Goal: Information Seeking & Learning: Learn about a topic

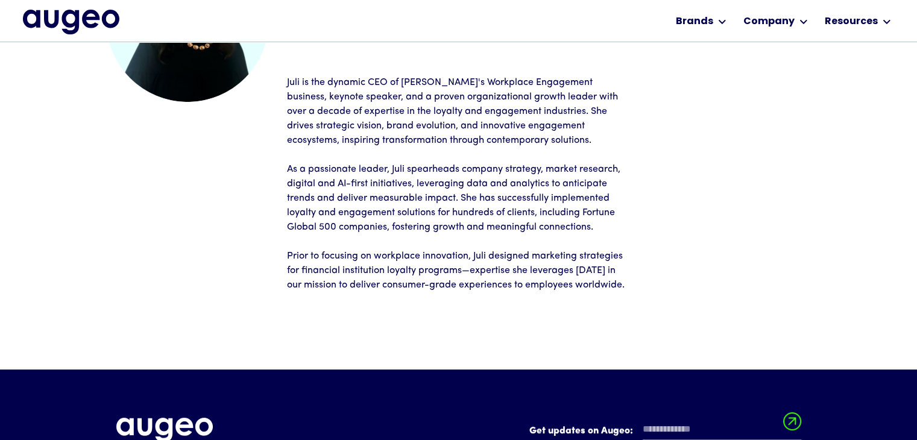
scroll to position [193, 0]
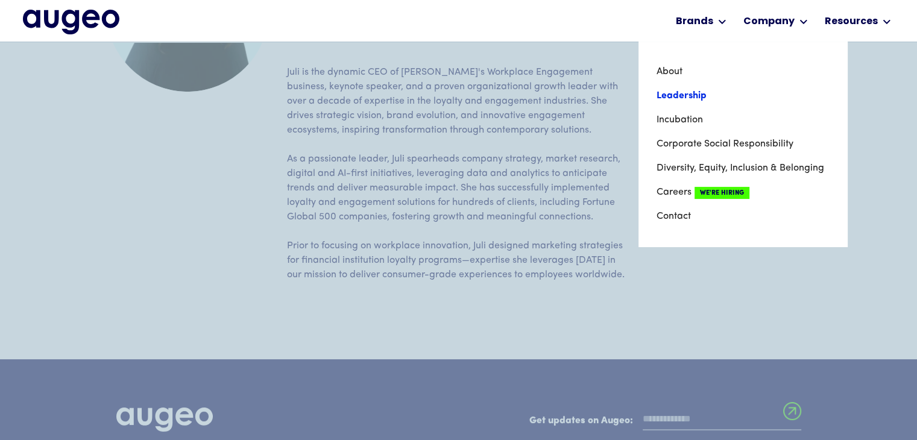
click at [697, 95] on link "Leadership" at bounding box center [743, 96] width 173 height 24
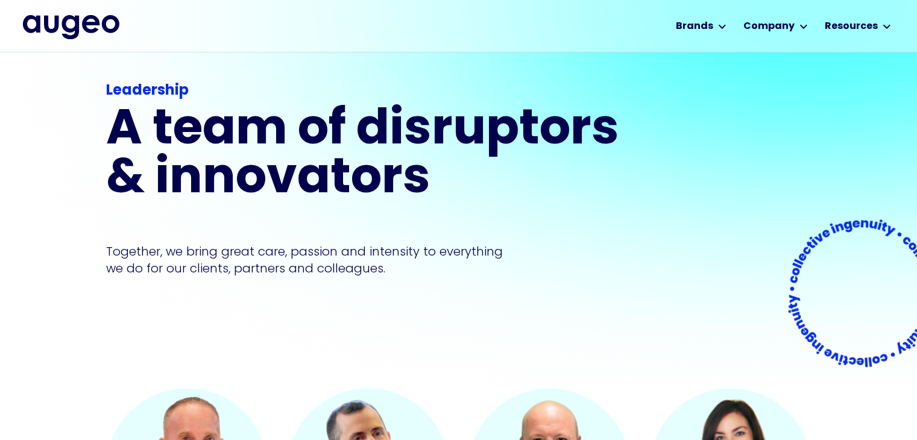
click at [697, 95] on div "Leadership A team of disruptors & innovators Together, we bring great care, pas…" at bounding box center [459, 212] width 706 height 352
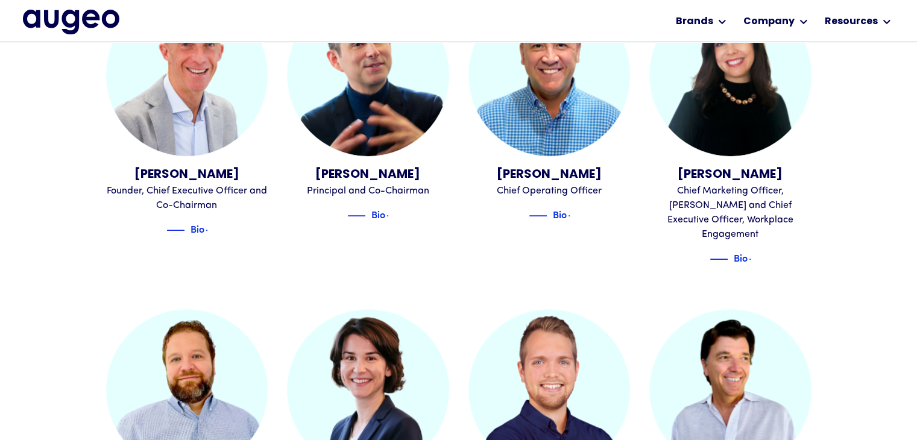
scroll to position [786, 0]
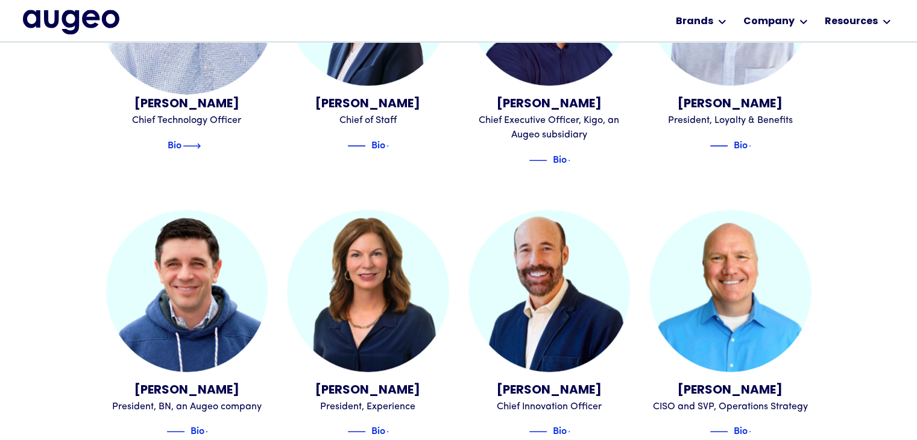
click at [201, 139] on img at bounding box center [192, 146] width 18 height 14
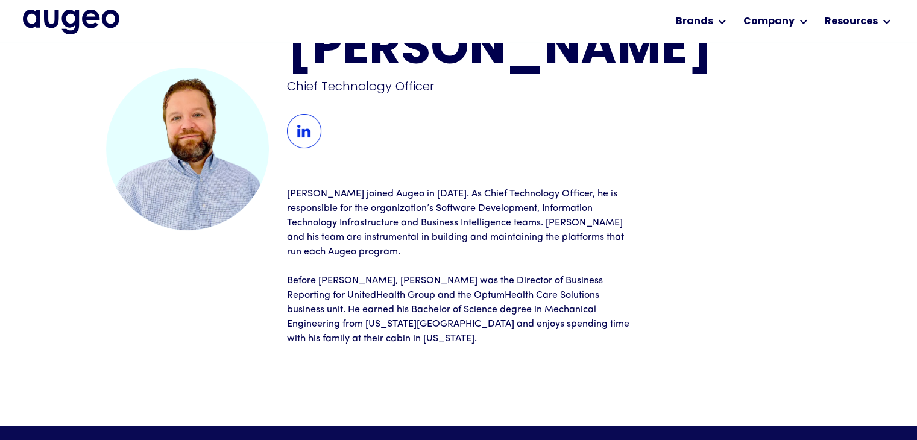
scroll to position [103, 0]
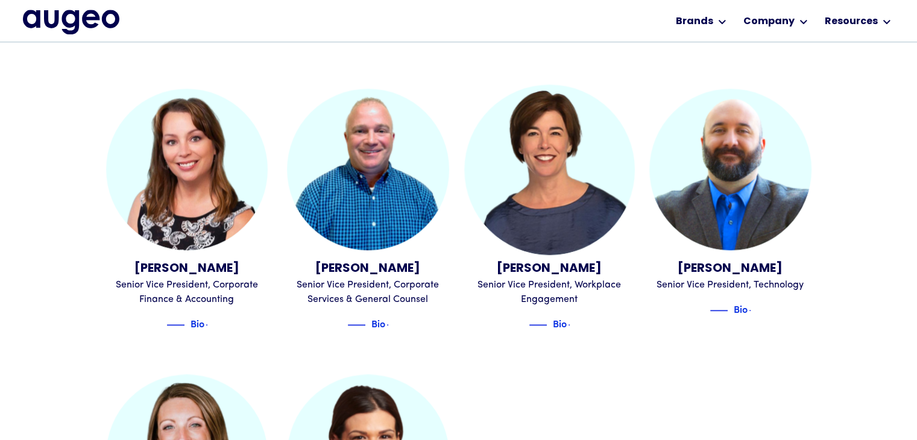
scroll to position [1301, 0]
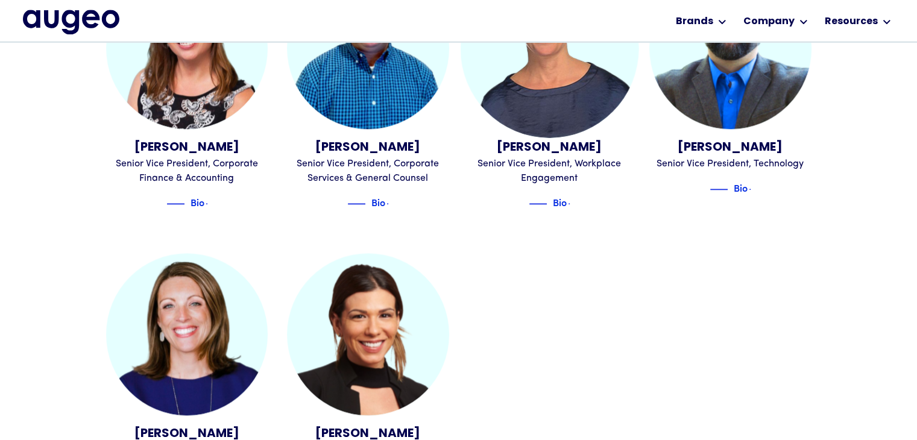
click at [502, 157] on div "Senior Vice President, Workplace Engagement" at bounding box center [550, 171] width 162 height 29
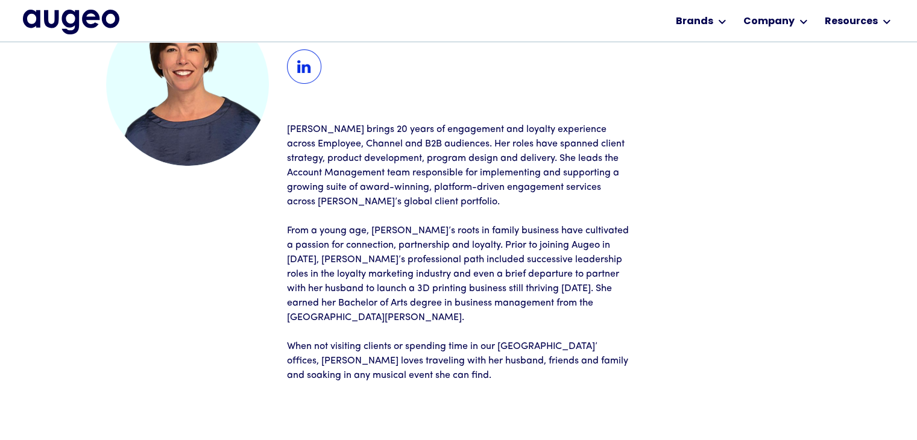
scroll to position [121, 0]
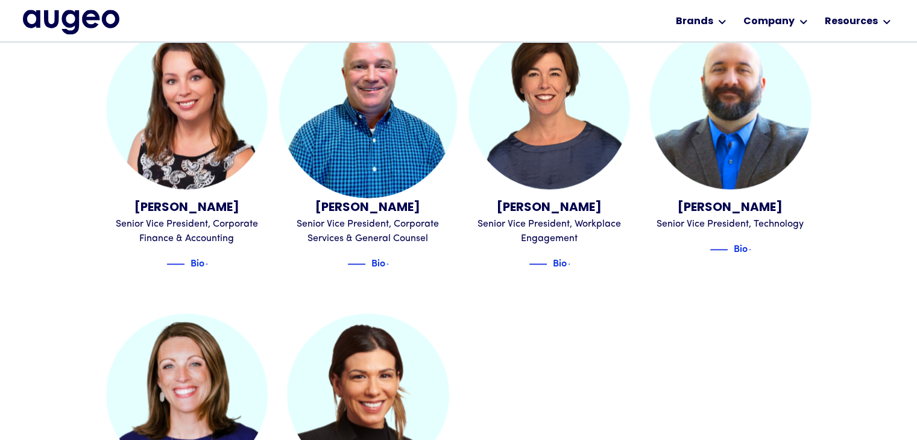
scroll to position [1204, 0]
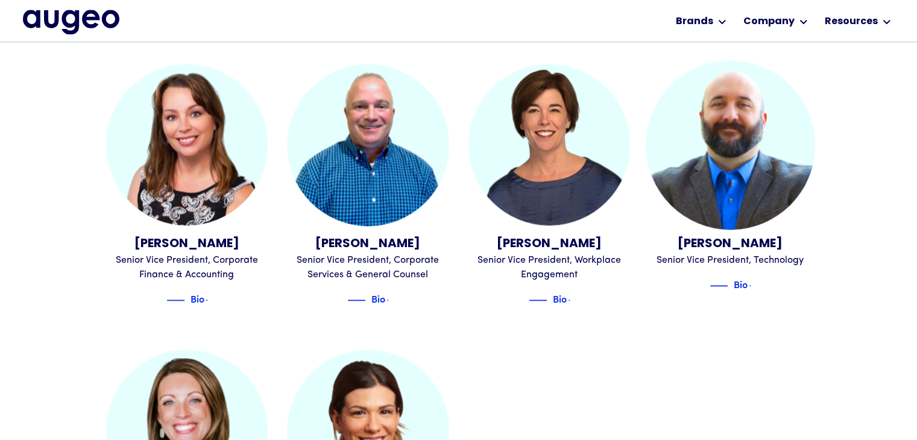
click at [765, 235] on div "[PERSON_NAME]" at bounding box center [731, 244] width 162 height 18
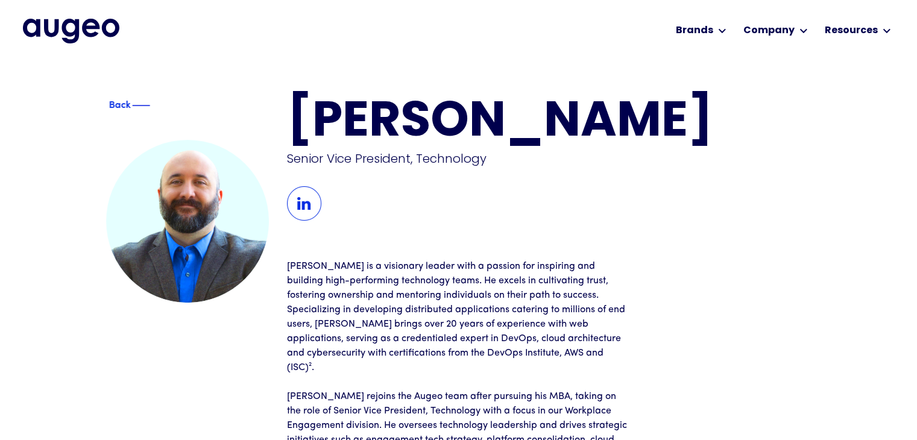
click at [112, 103] on div "Back" at bounding box center [119, 105] width 71 height 14
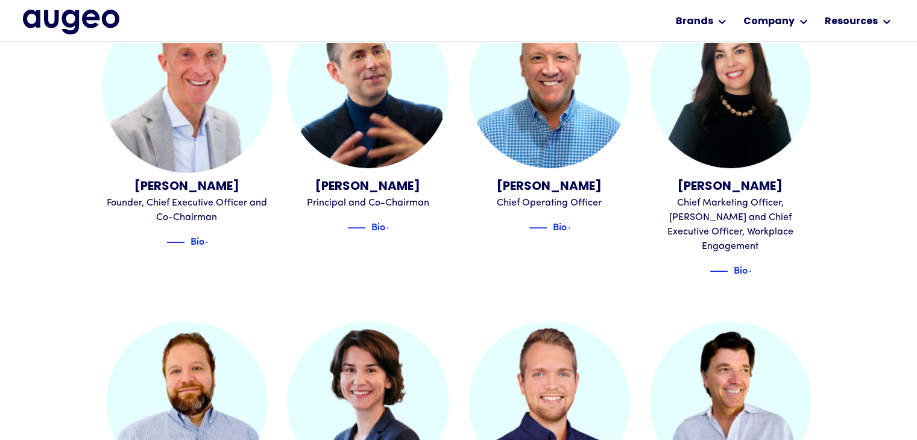
scroll to position [392, 0]
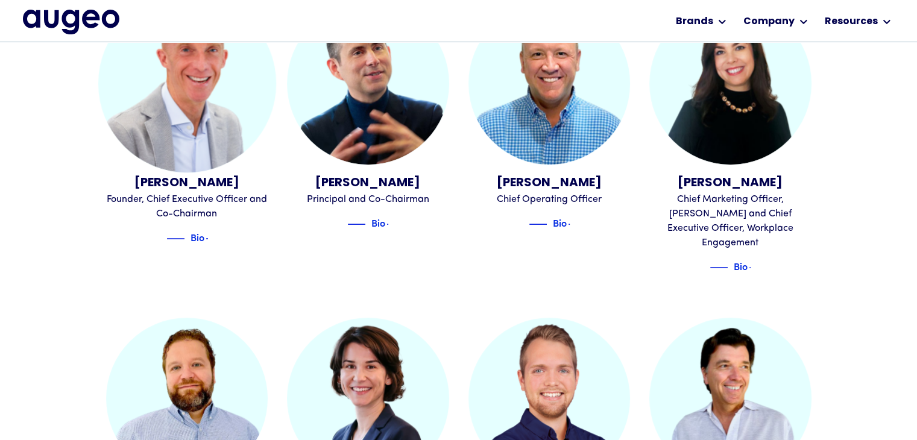
click at [198, 198] on div "Founder, Chief Executive Officer and Co-Chairman" at bounding box center [187, 206] width 162 height 29
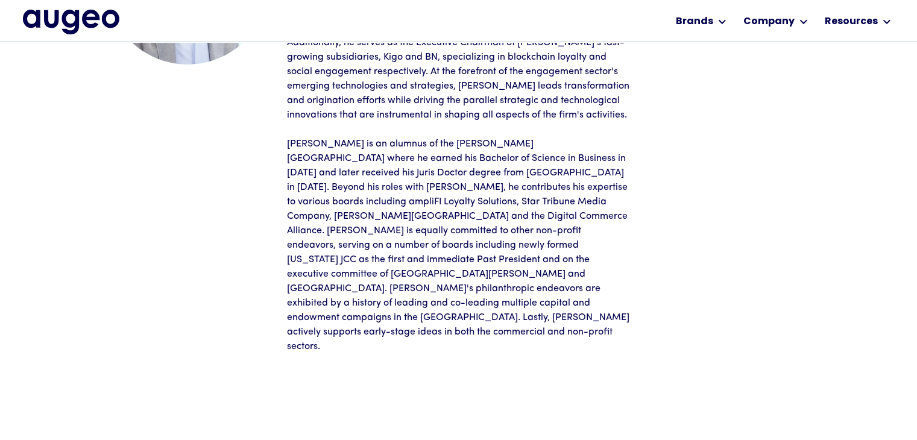
scroll to position [241, 0]
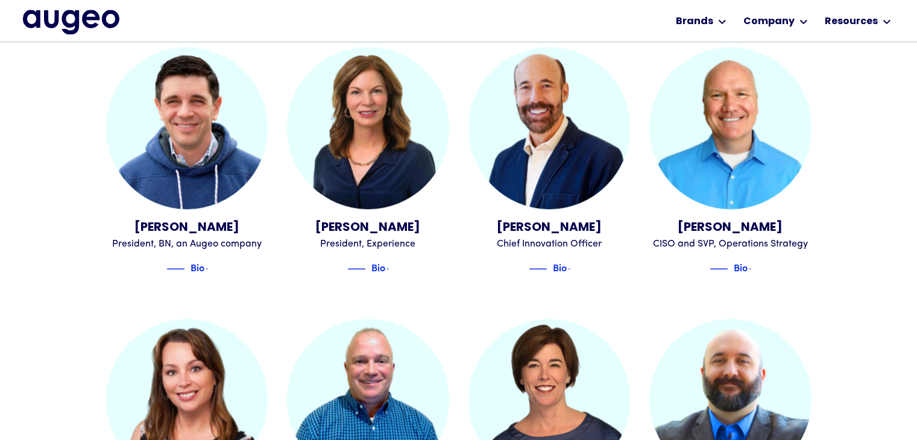
scroll to position [971, 0]
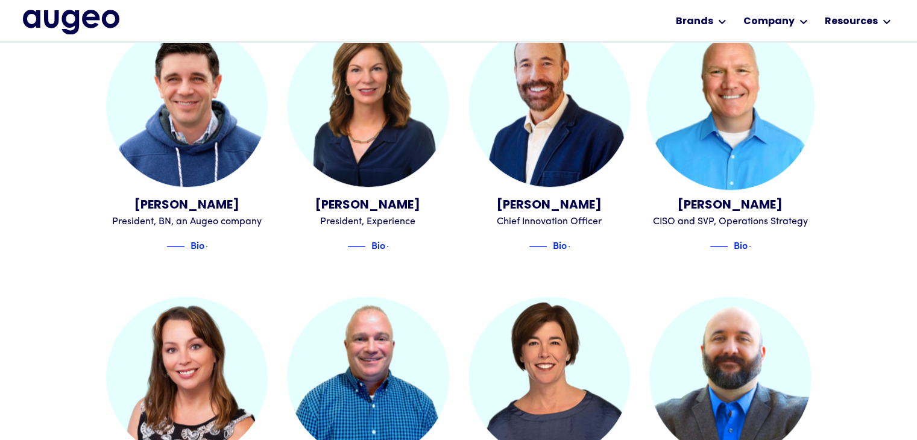
click at [736, 197] on div "[PERSON_NAME]" at bounding box center [731, 206] width 162 height 18
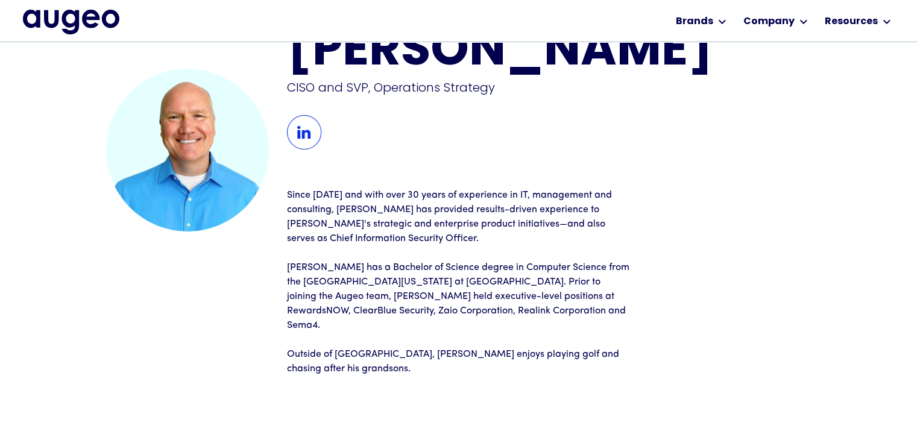
scroll to position [54, 0]
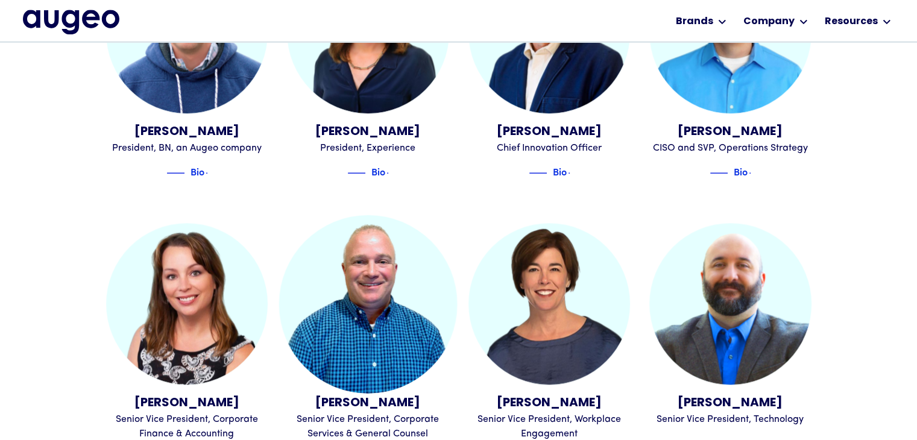
scroll to position [1044, 0]
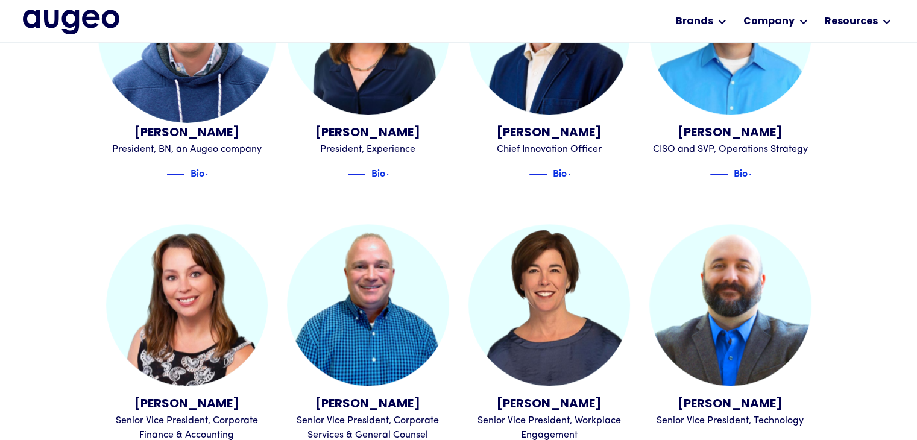
click at [198, 142] on div "President, BN, an Augeo company" at bounding box center [187, 149] width 162 height 14
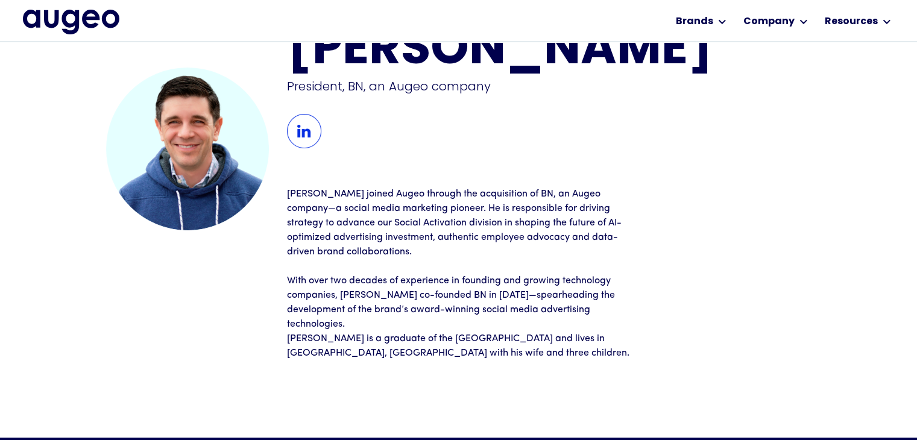
scroll to position [30, 0]
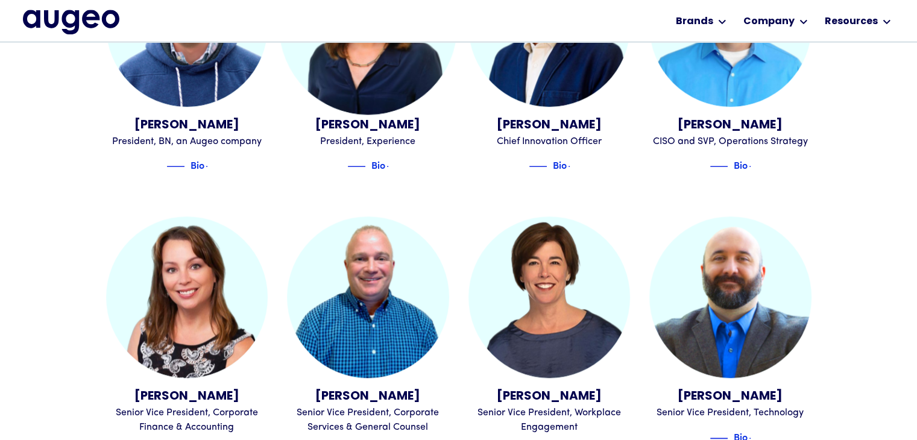
click at [395, 116] on div "[PERSON_NAME]" at bounding box center [368, 125] width 162 height 18
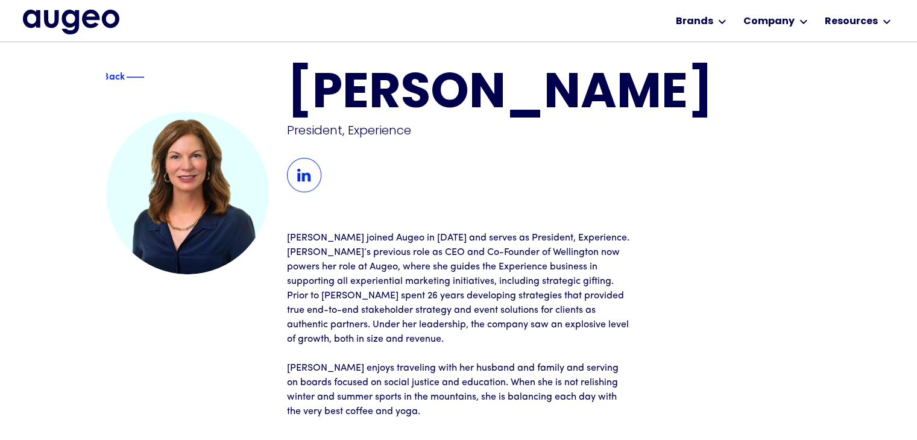
scroll to position [59, 0]
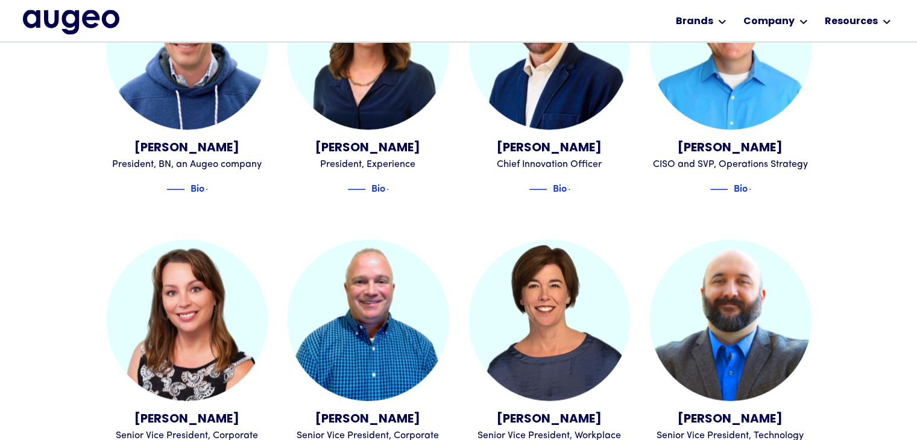
scroll to position [1027, 0]
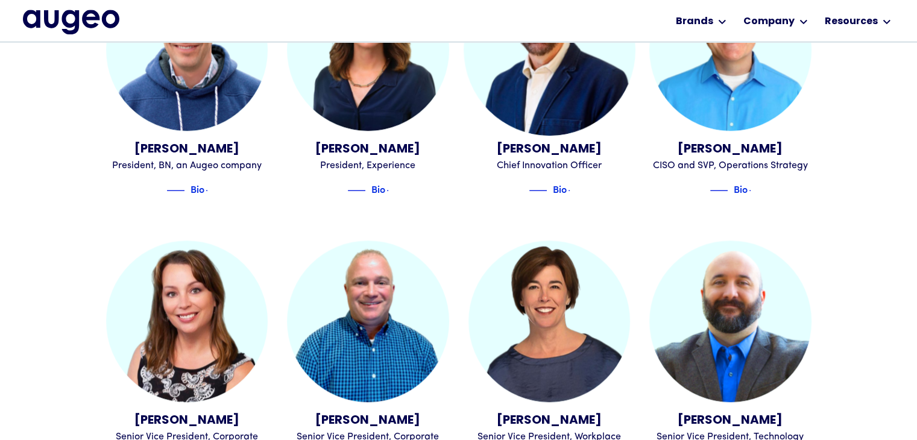
click at [568, 157] on link "Kenneth Greer Chief Innovation Officer Bio" at bounding box center [550, 83] width 162 height 229
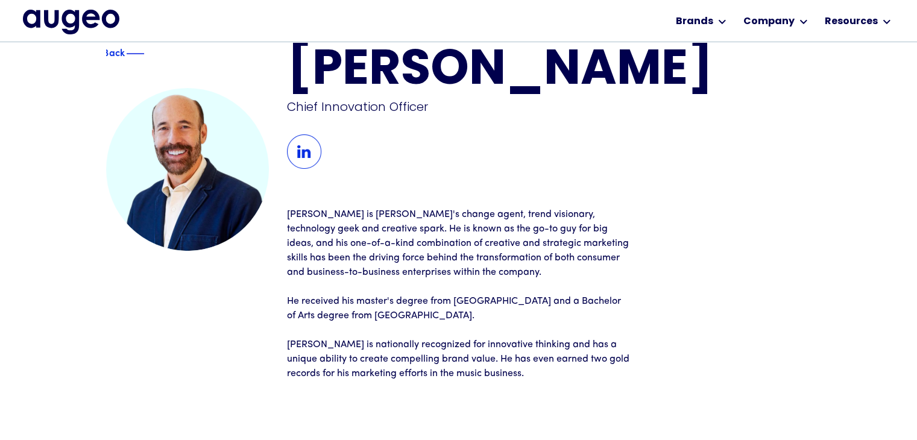
scroll to position [54, 0]
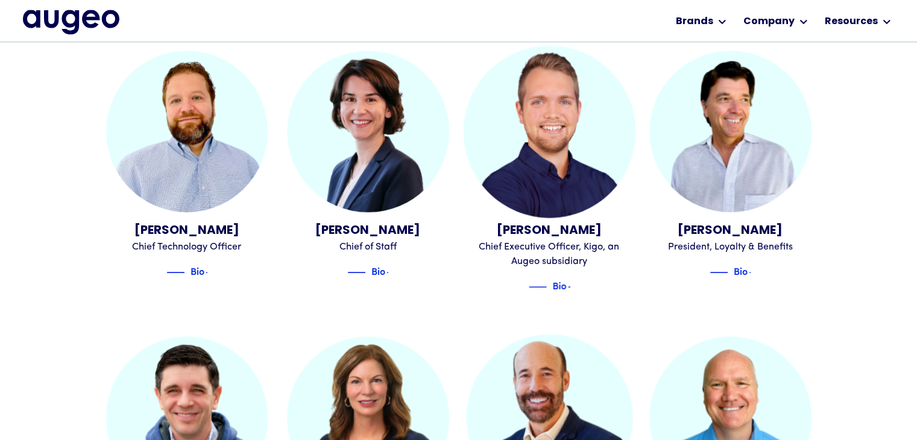
scroll to position [651, 0]
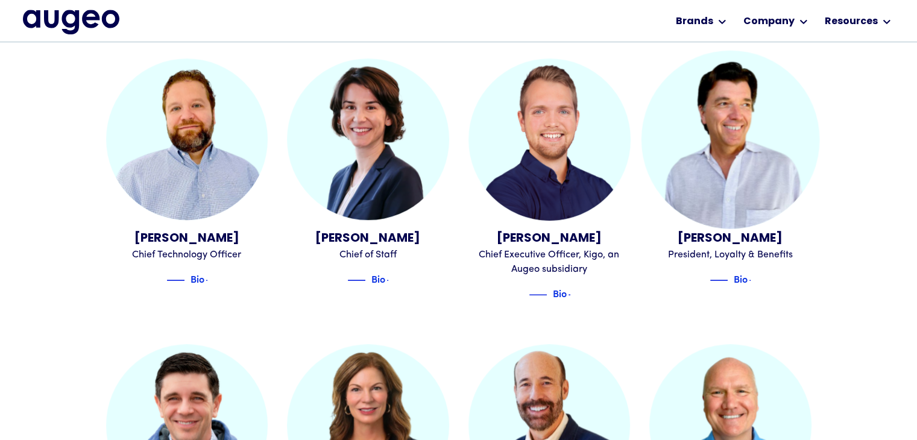
click at [729, 248] on div "President, Loyalty & Benefits" at bounding box center [731, 255] width 162 height 14
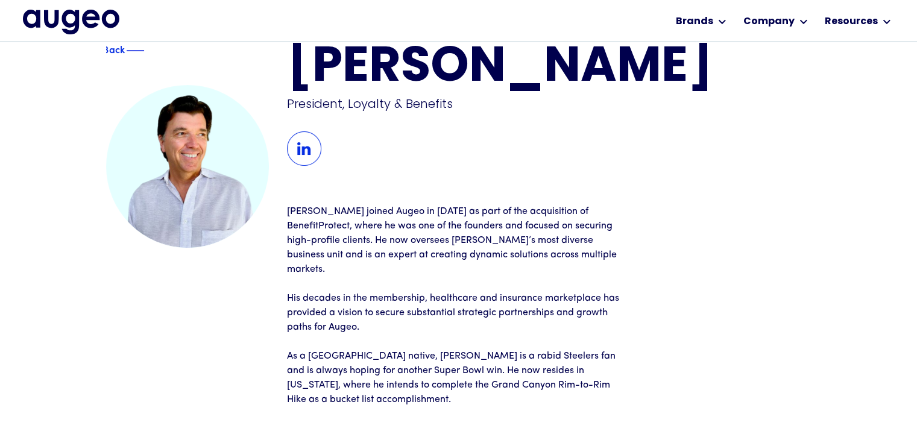
scroll to position [58, 0]
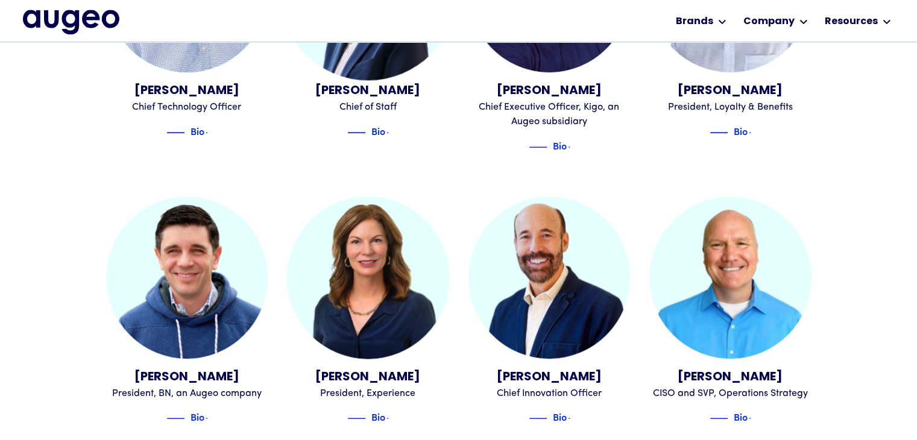
click at [384, 82] on div "[PERSON_NAME]" at bounding box center [368, 91] width 162 height 18
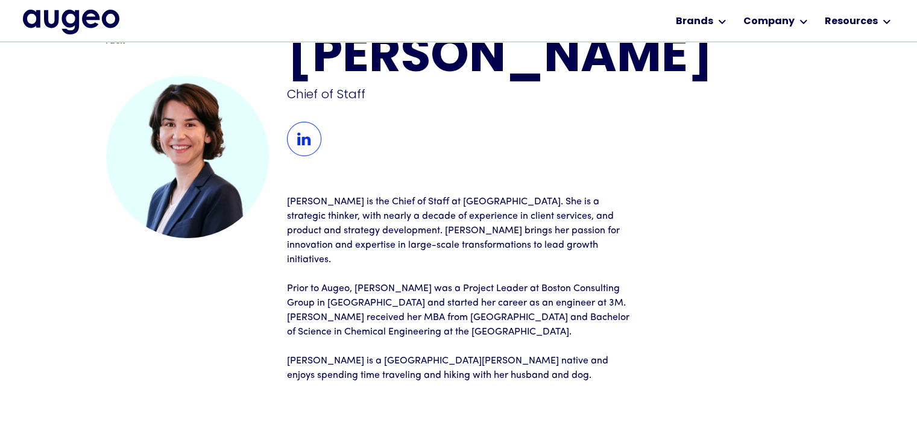
scroll to position [48, 0]
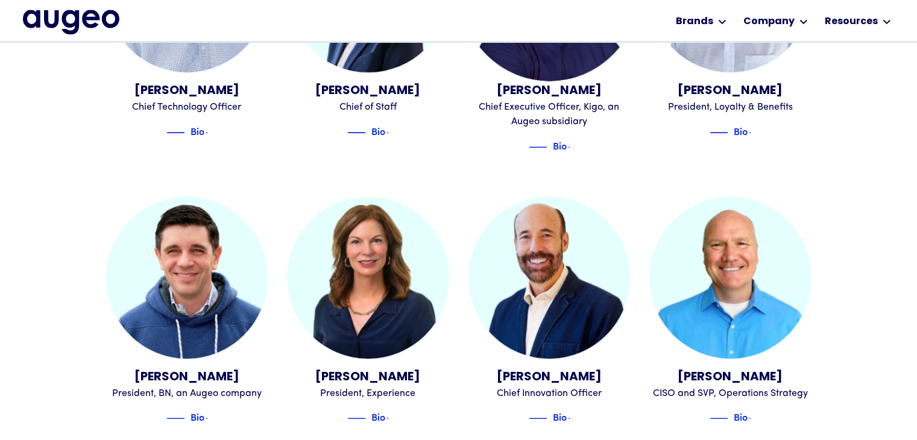
click at [528, 82] on div "[PERSON_NAME]" at bounding box center [550, 91] width 162 height 18
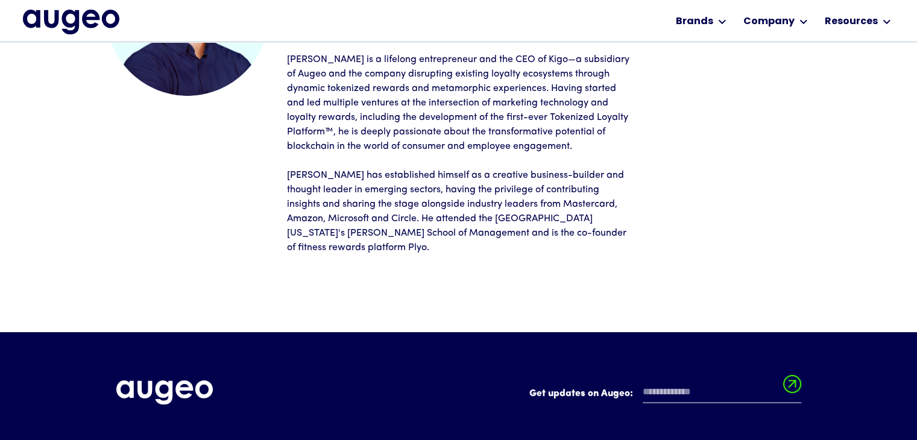
scroll to position [191, 0]
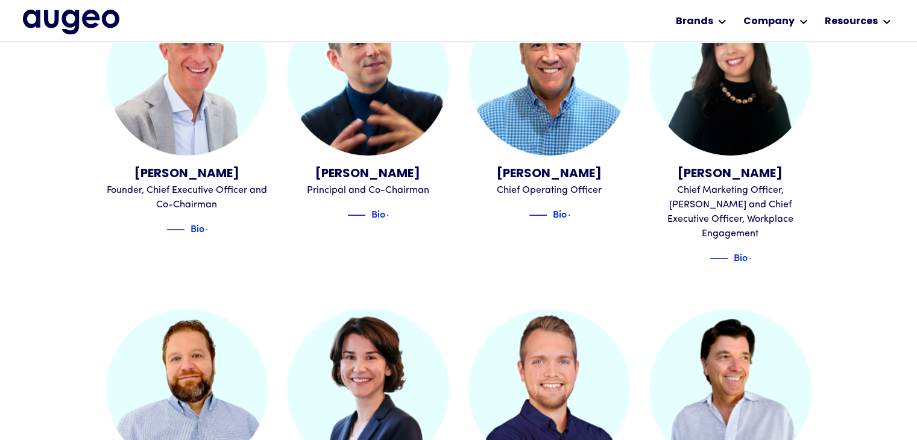
scroll to position [253, 0]
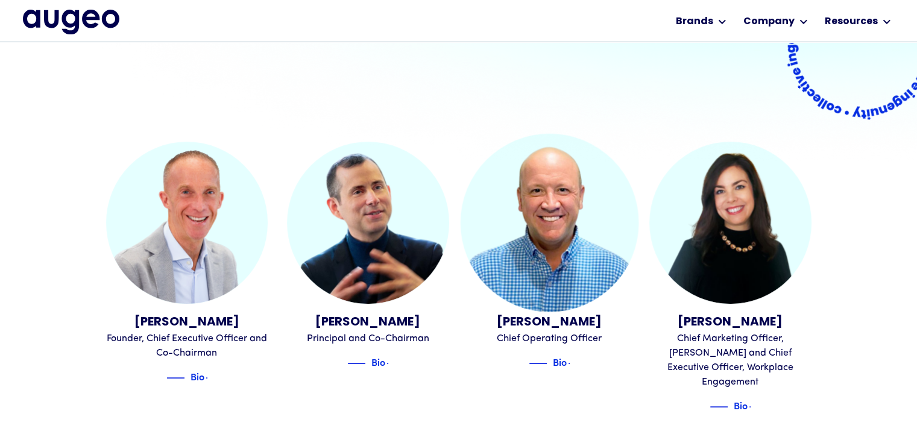
click at [579, 351] on div "Bio" at bounding box center [550, 360] width 162 height 19
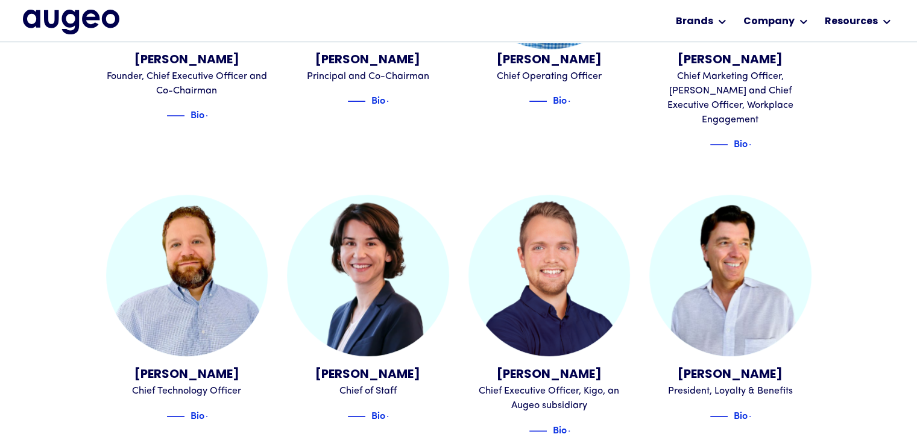
scroll to position [542, 0]
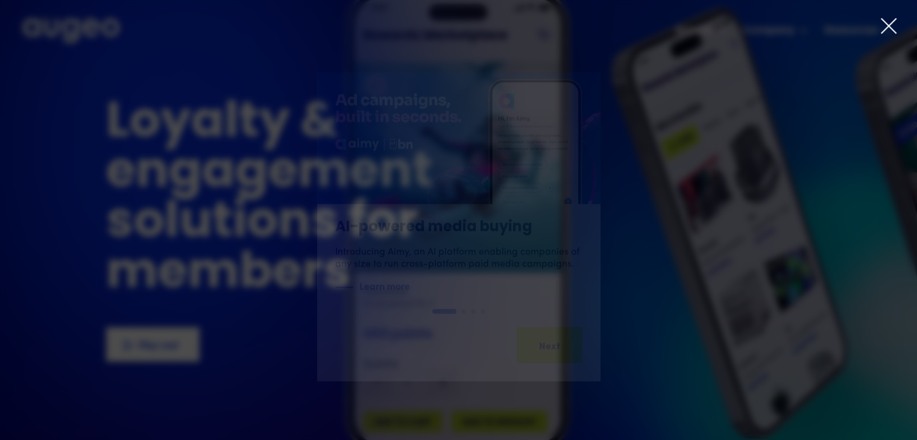
click at [886, 30] on icon at bounding box center [889, 26] width 14 height 14
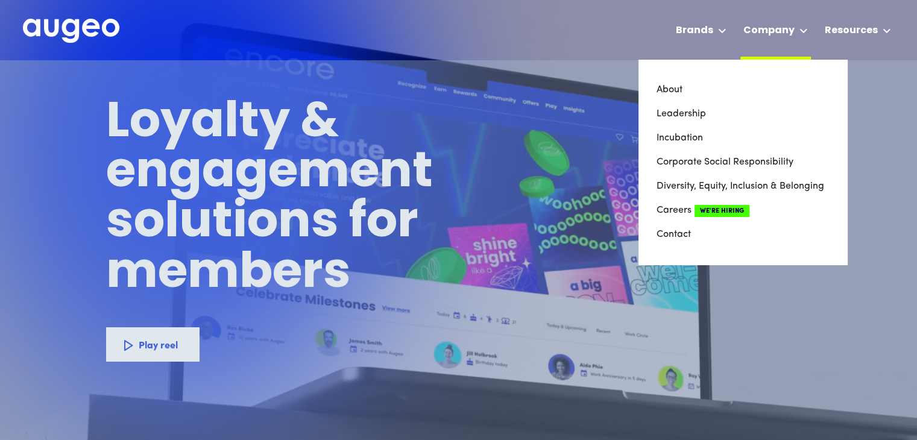
click at [779, 30] on div "Company" at bounding box center [769, 31] width 51 height 14
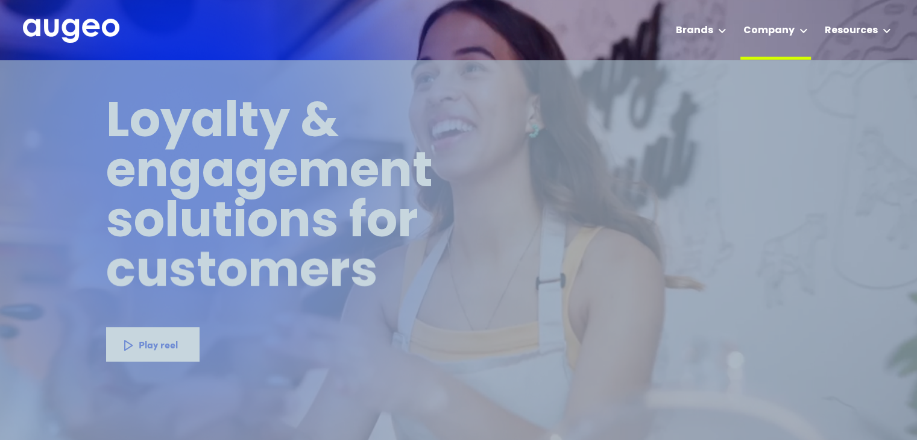
click at [779, 30] on div "Company" at bounding box center [769, 31] width 51 height 14
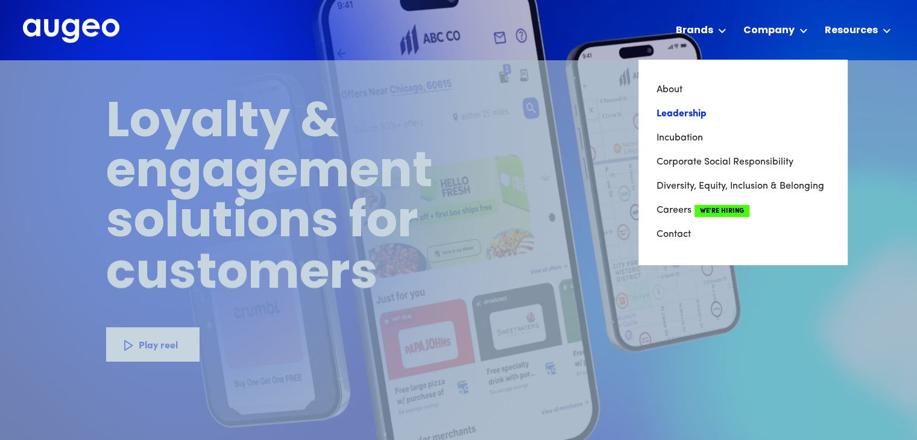
click at [692, 113] on link "Leadership" at bounding box center [743, 114] width 173 height 24
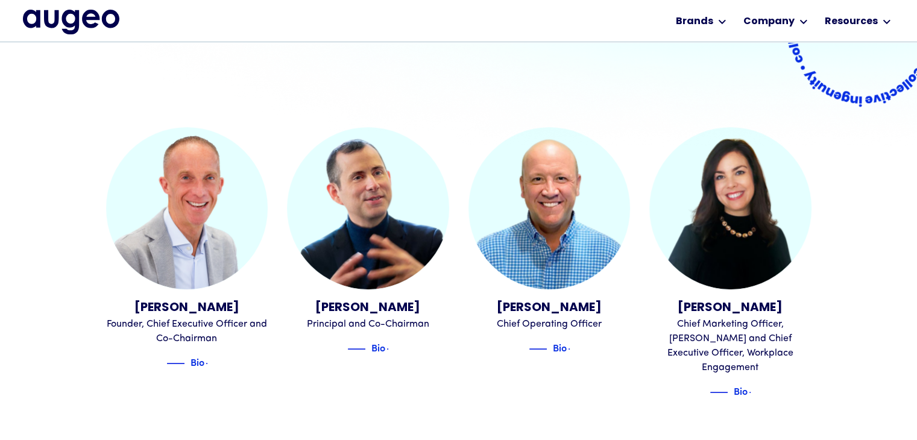
scroll to position [368, 0]
